Goal: Task Accomplishment & Management: Manage account settings

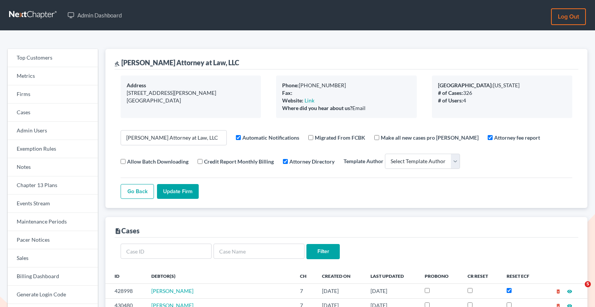
select select
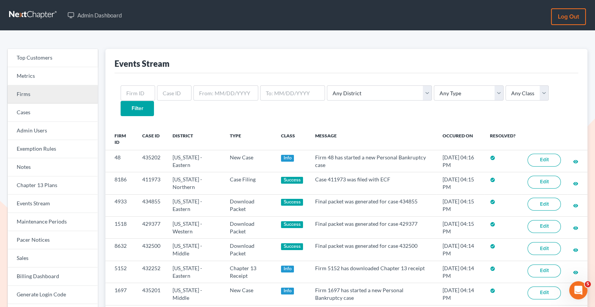
click at [68, 101] on link "Firms" at bounding box center [53, 94] width 90 height 18
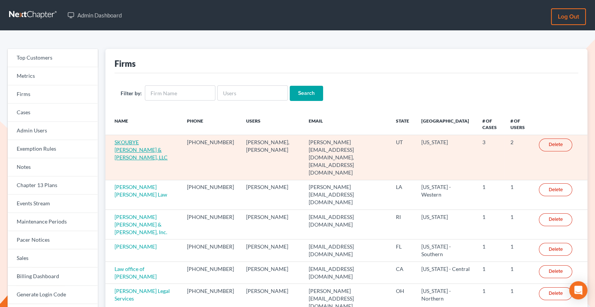
click at [153, 148] on link "SKOUBYE [PERSON_NAME] & [PERSON_NAME], LLC" at bounding box center [141, 150] width 53 height 22
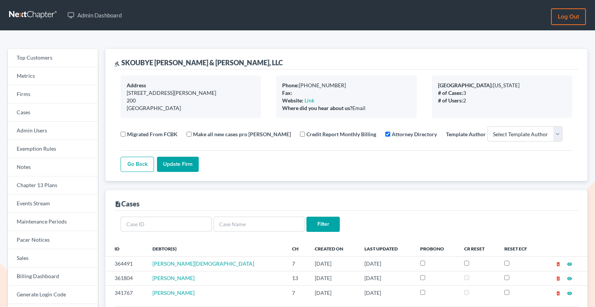
select select
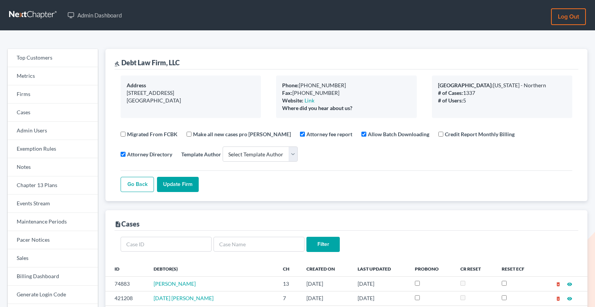
select select
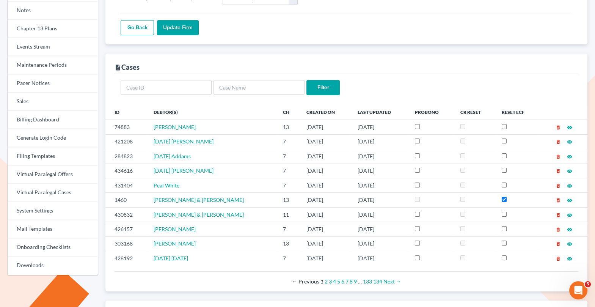
scroll to position [168, 0]
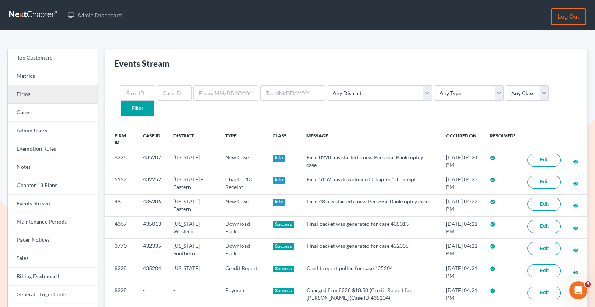
click at [53, 99] on link "Firms" at bounding box center [53, 94] width 90 height 18
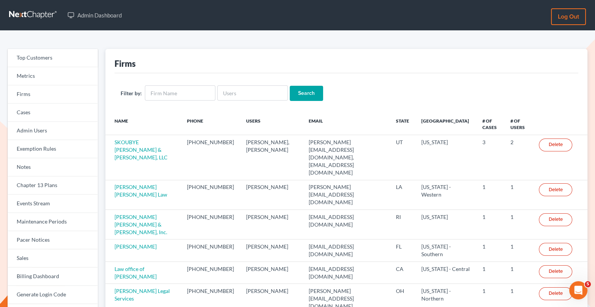
click at [239, 106] on div "Filter by: Search" at bounding box center [347, 93] width 464 height 40
click at [236, 93] on input "text" at bounding box center [252, 92] width 71 height 15
paste input "[EMAIL_ADDRESS][DOMAIN_NAME]"
type input "[EMAIL_ADDRESS][DOMAIN_NAME]"
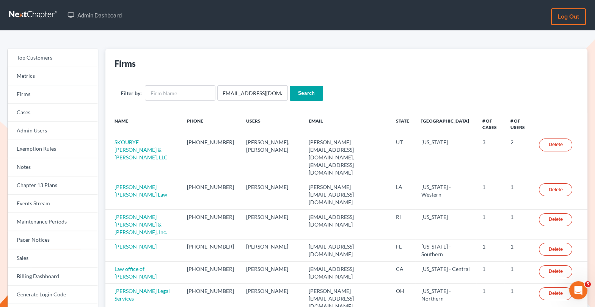
click at [313, 92] on input "Search" at bounding box center [306, 93] width 33 height 15
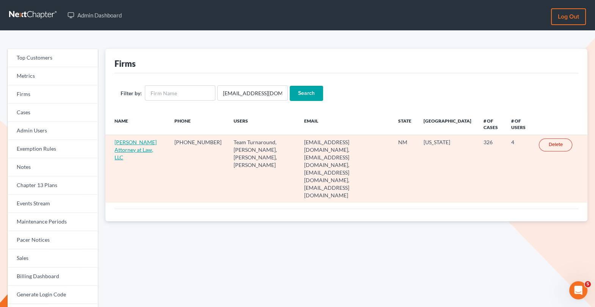
click at [129, 157] on link "[PERSON_NAME] Attorney at Law, LLC" at bounding box center [136, 150] width 42 height 22
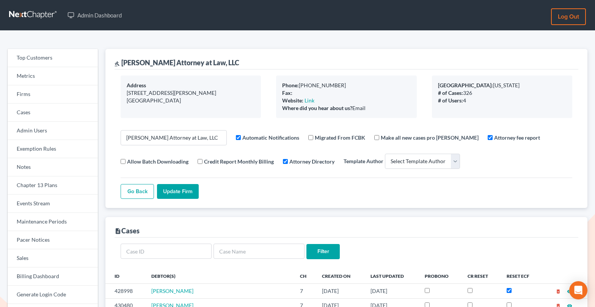
select select
